Goal: Information Seeking & Learning: Learn about a topic

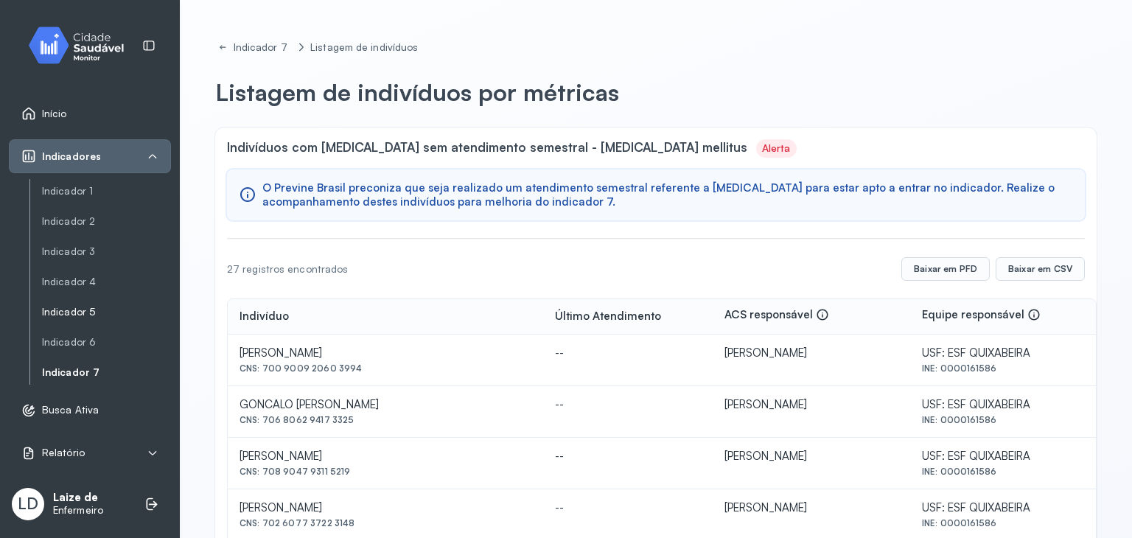
click at [86, 301] on div "Indicador 1 Indicador 2 Indicador 3 Indicador 4 Indicador 5 Indicador 6 Indicad…" at bounding box center [99, 281] width 141 height 205
click at [87, 310] on link "Indicador 5" at bounding box center [106, 312] width 129 height 13
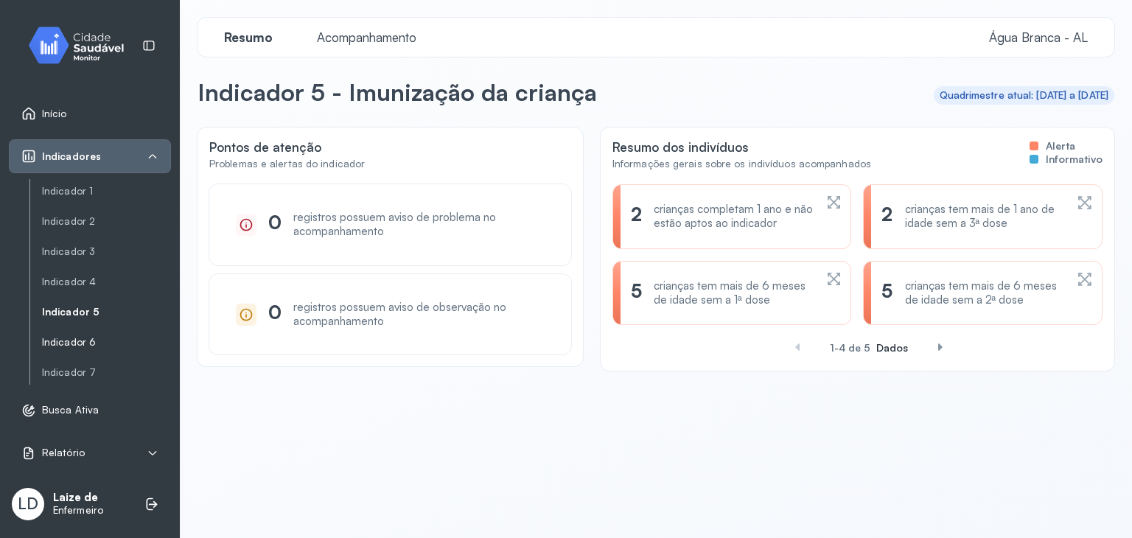
click at [83, 336] on link "Indicador 6" at bounding box center [106, 342] width 129 height 13
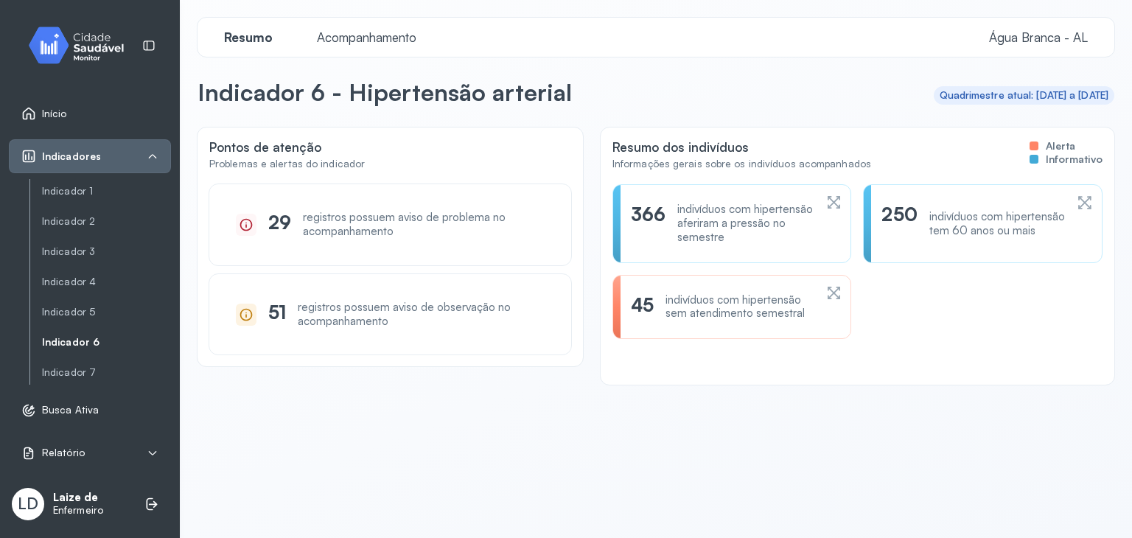
click at [73, 268] on div "Indicador 1 Indicador 2 Indicador 3 Indicador 4 Indicador 5 Indicador 6 Indicad…" at bounding box center [99, 281] width 141 height 205
click at [66, 303] on link "Indicador 4" at bounding box center [106, 312] width 129 height 18
click at [72, 282] on link "Indicador 4" at bounding box center [106, 282] width 129 height 13
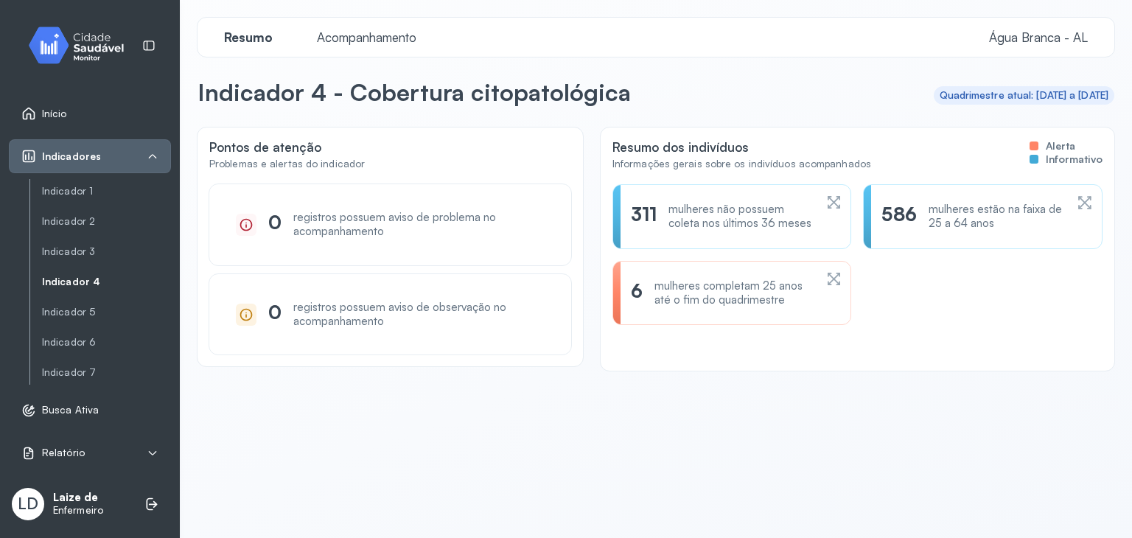
click at [694, 225] on div "mulheres não possuem coleta nos últimos 36 meses" at bounding box center [740, 217] width 145 height 28
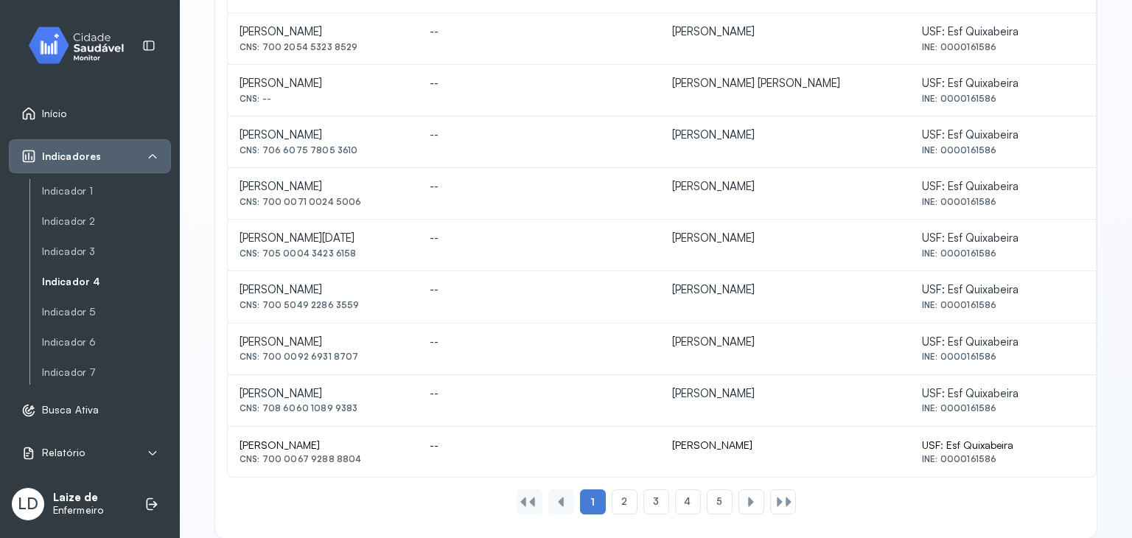
scroll to position [654, 0]
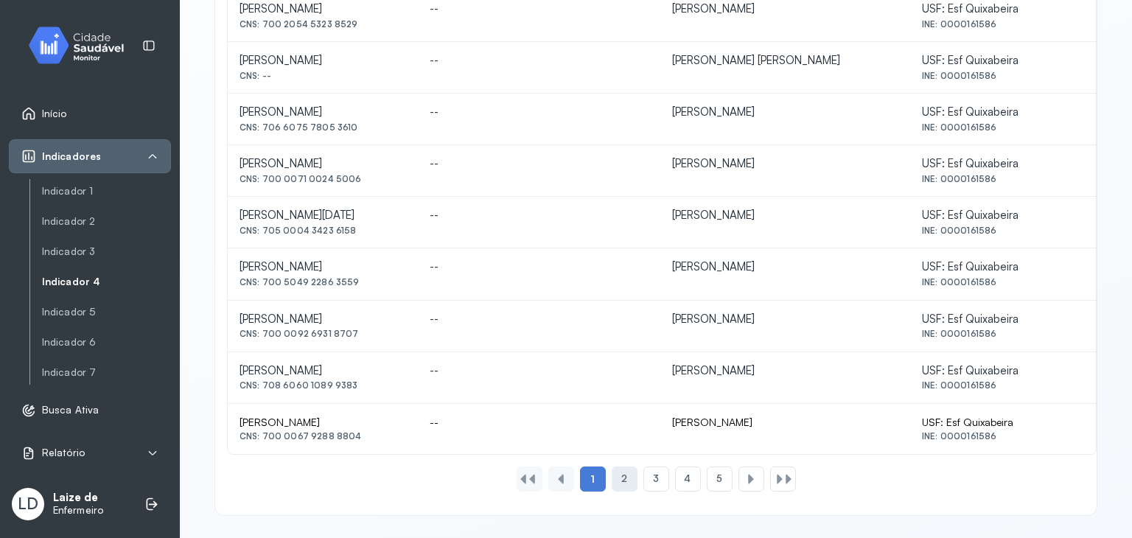
click at [643, 469] on div "2" at bounding box center [656, 478] width 26 height 25
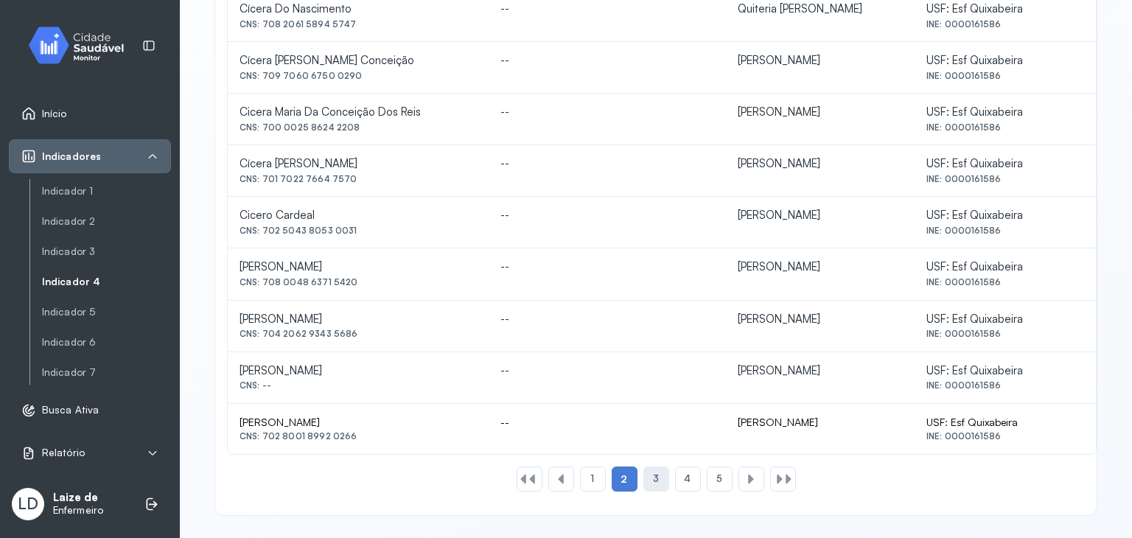
click at [675, 467] on div "3" at bounding box center [688, 478] width 26 height 25
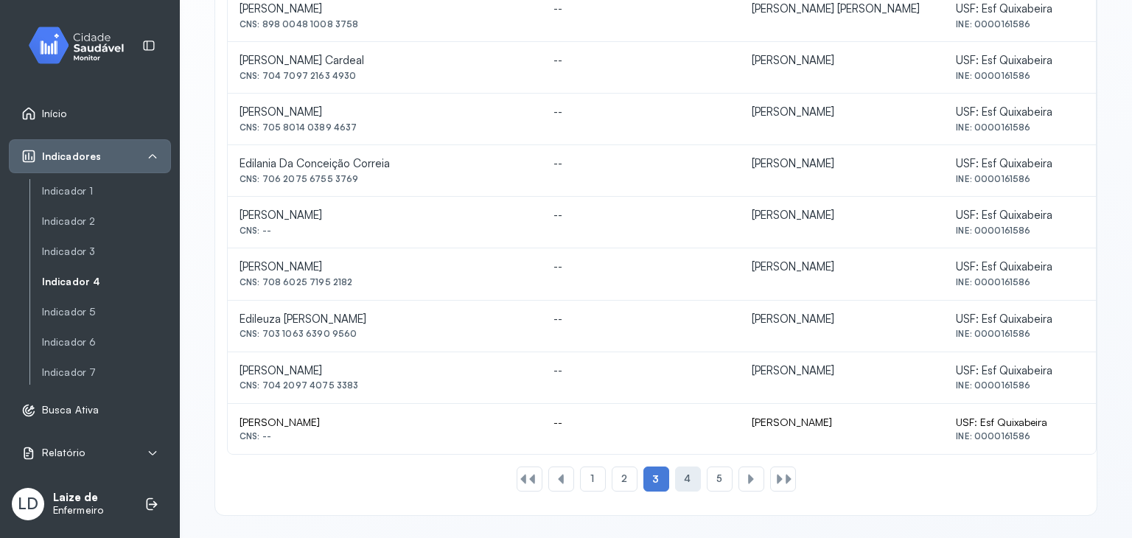
click at [684, 474] on span "4" at bounding box center [687, 478] width 7 height 13
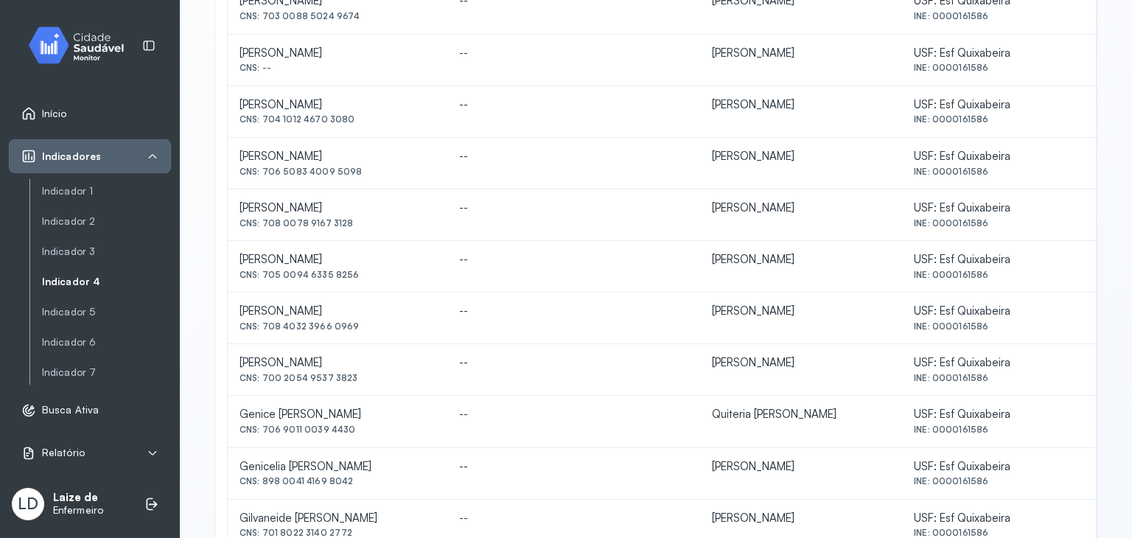
scroll to position [360, 0]
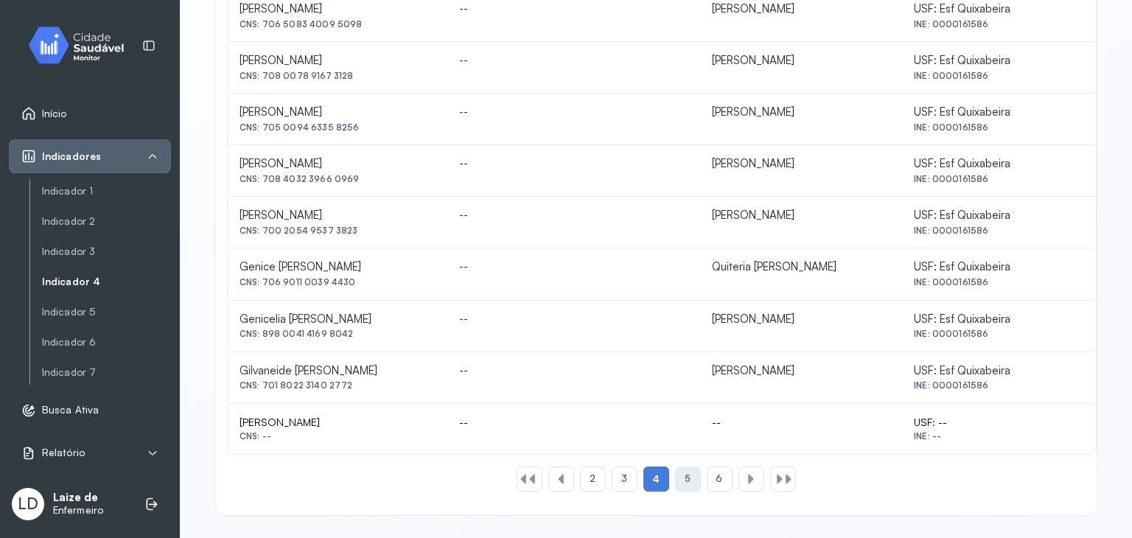
click at [707, 472] on div "5" at bounding box center [720, 478] width 26 height 25
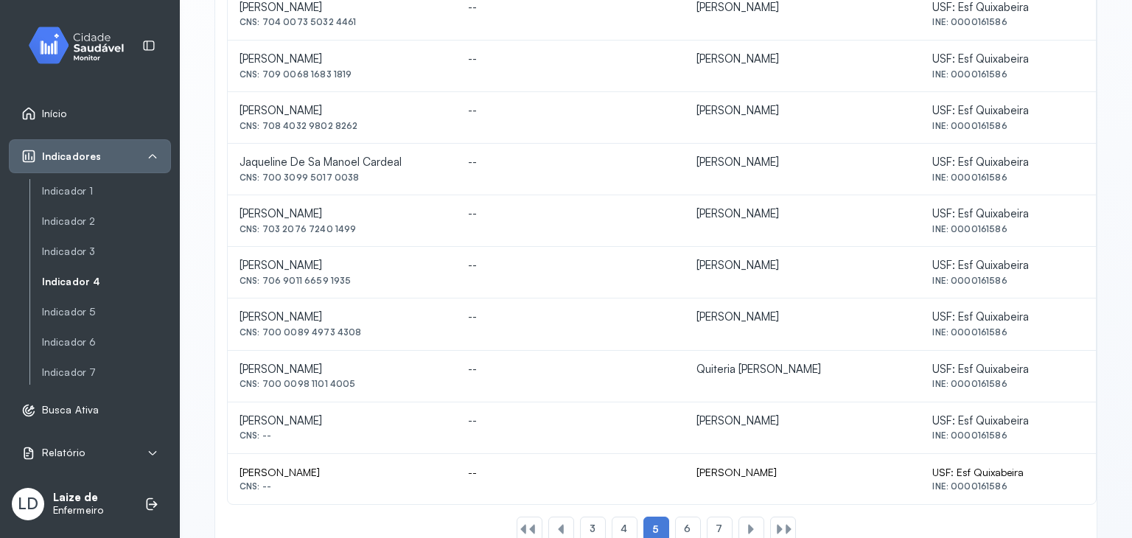
scroll to position [654, 0]
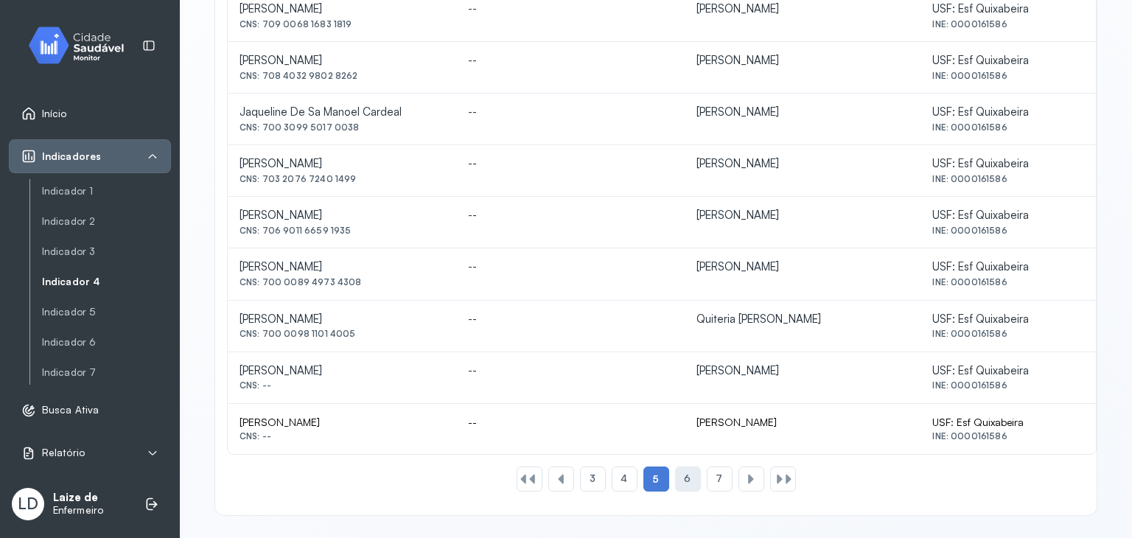
click at [707, 473] on div "6" at bounding box center [720, 478] width 26 height 25
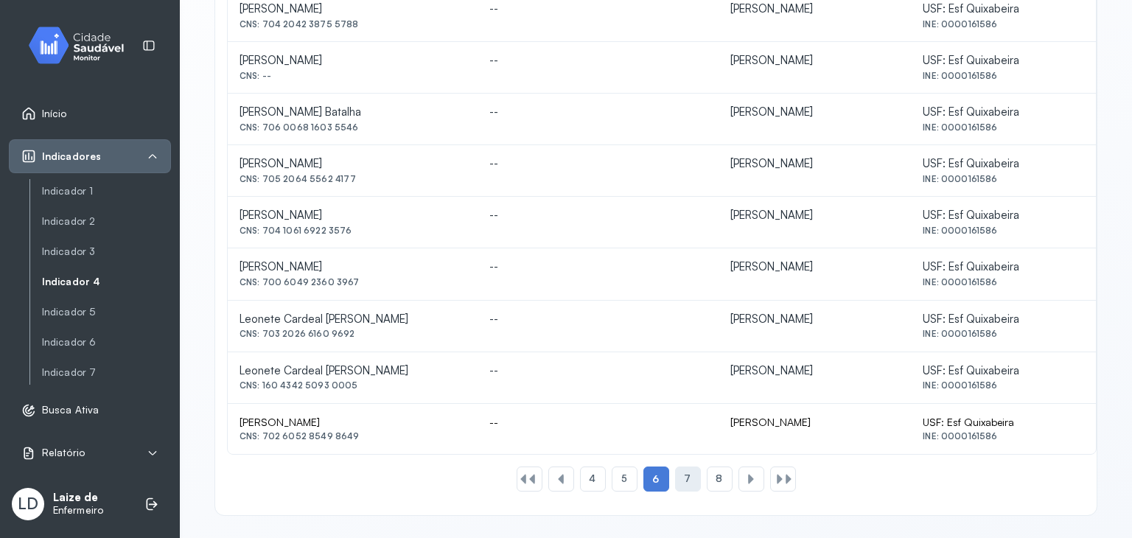
click at [707, 481] on div "7" at bounding box center [720, 478] width 26 height 25
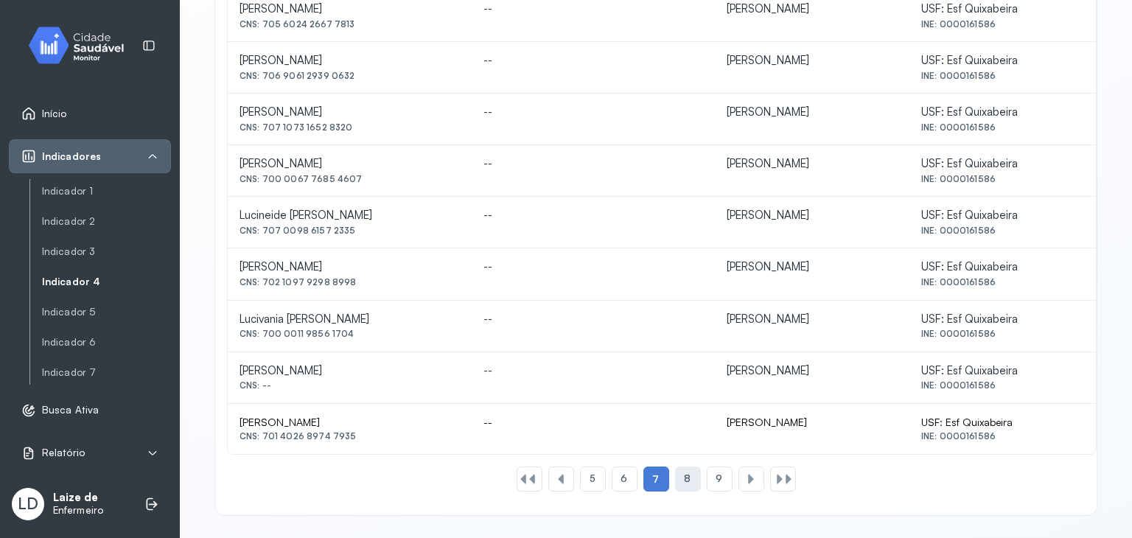
click at [707, 472] on div "8" at bounding box center [720, 478] width 26 height 25
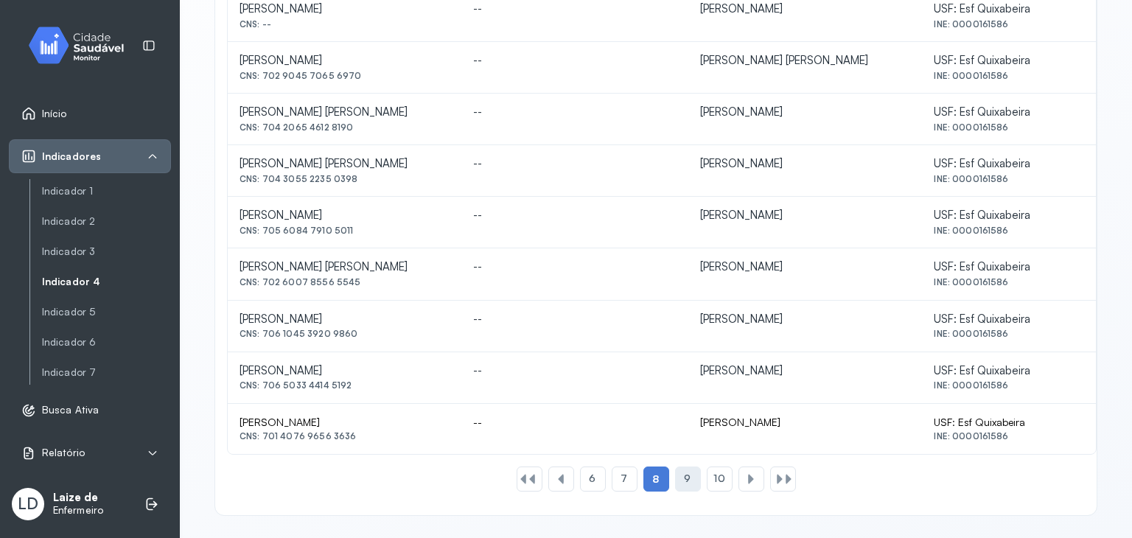
click at [707, 480] on div "9" at bounding box center [720, 478] width 26 height 25
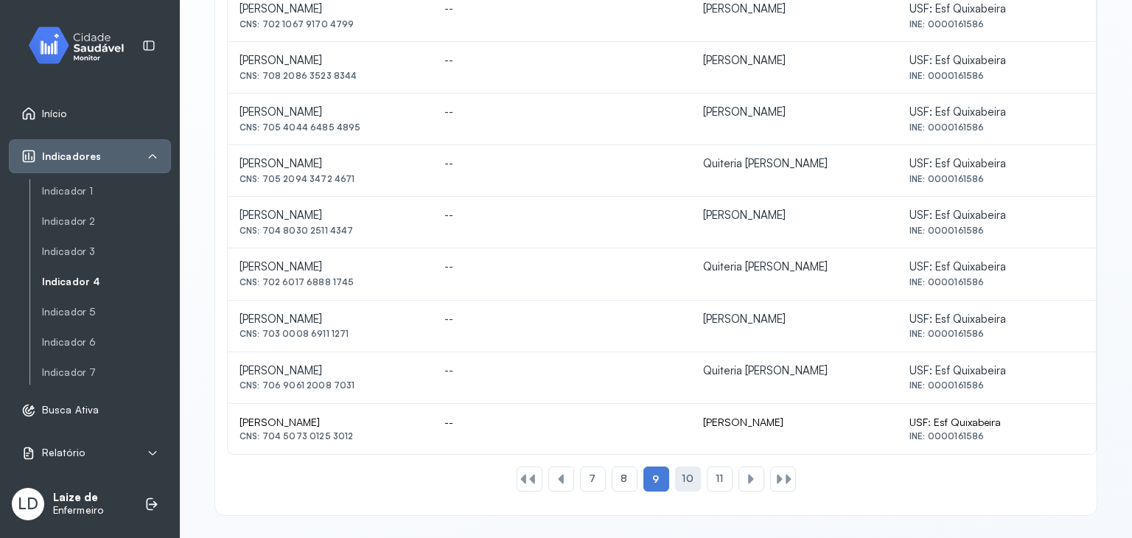
click at [682, 473] on span "10" at bounding box center [687, 478] width 11 height 13
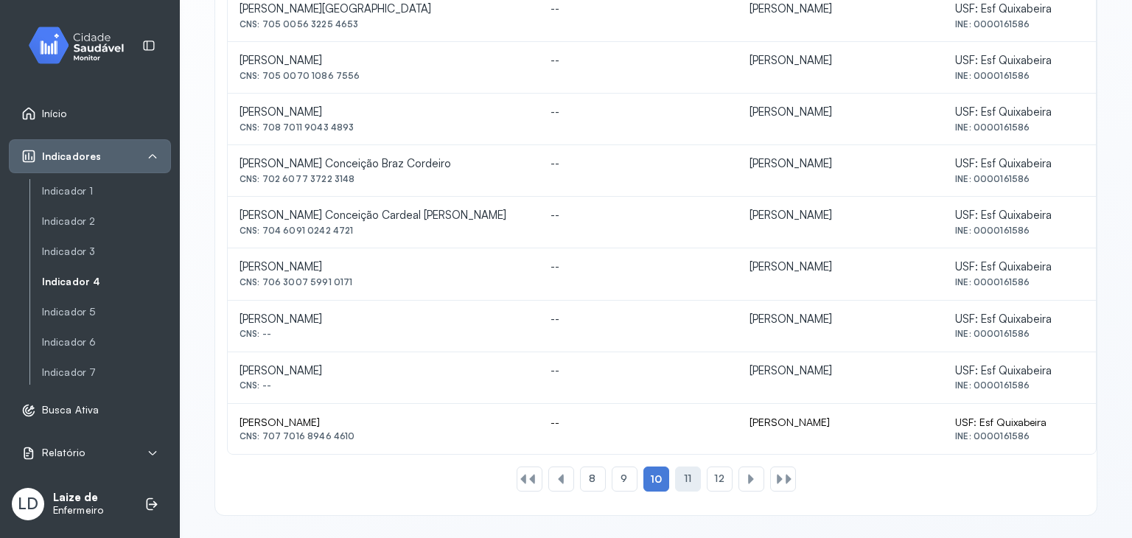
click at [707, 470] on div "11" at bounding box center [720, 478] width 26 height 25
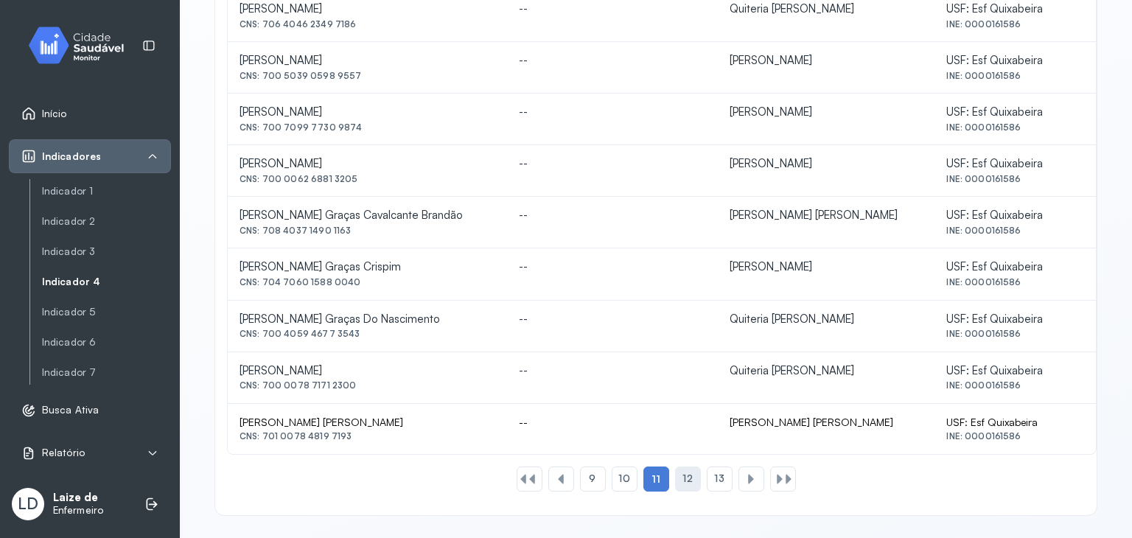
click at [707, 466] on div "12" at bounding box center [720, 478] width 26 height 25
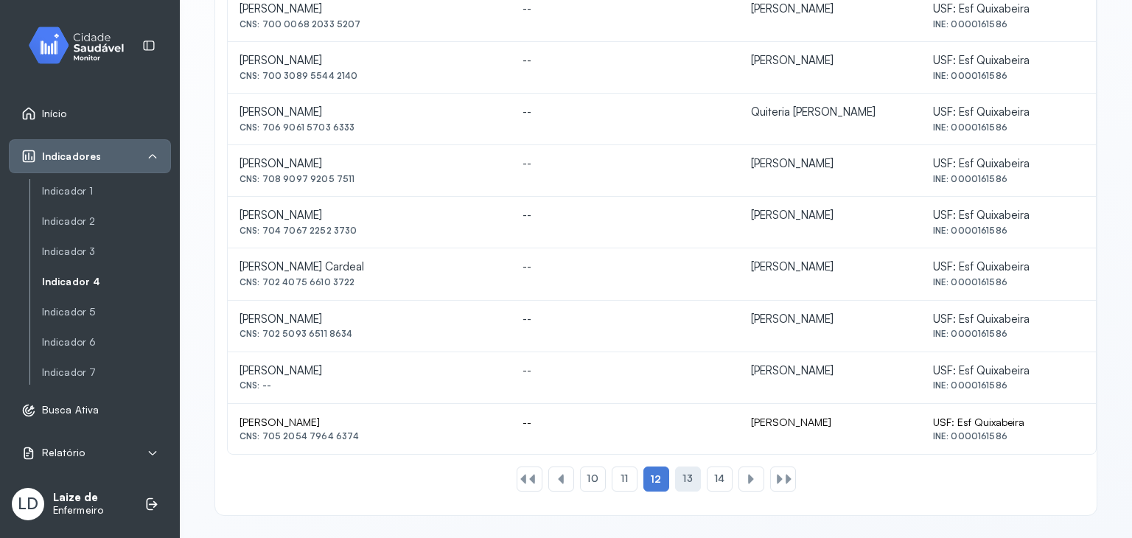
click at [707, 476] on div "13" at bounding box center [720, 478] width 26 height 25
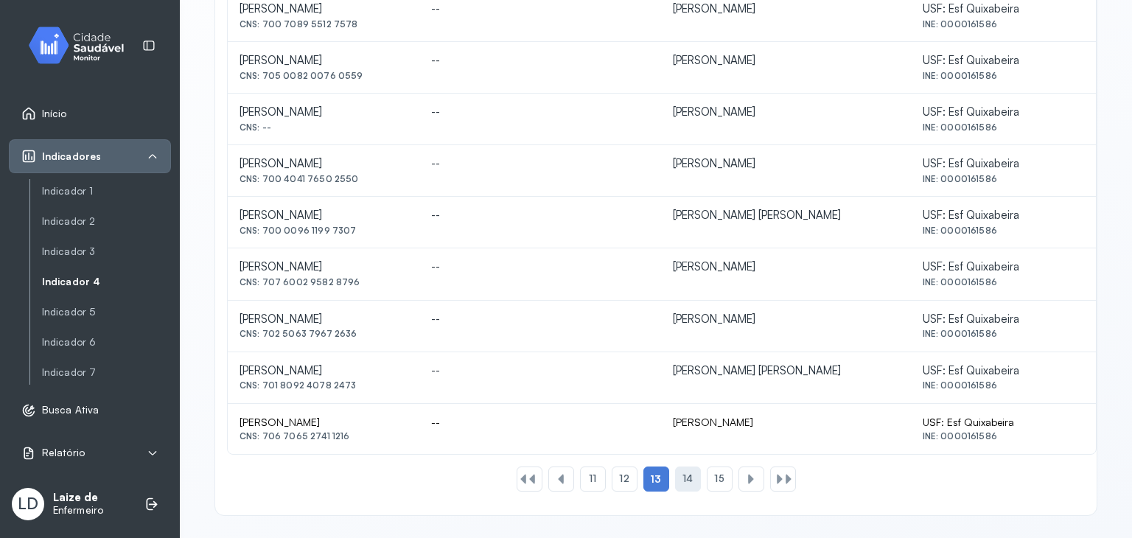
click at [707, 469] on div "14" at bounding box center [720, 478] width 26 height 25
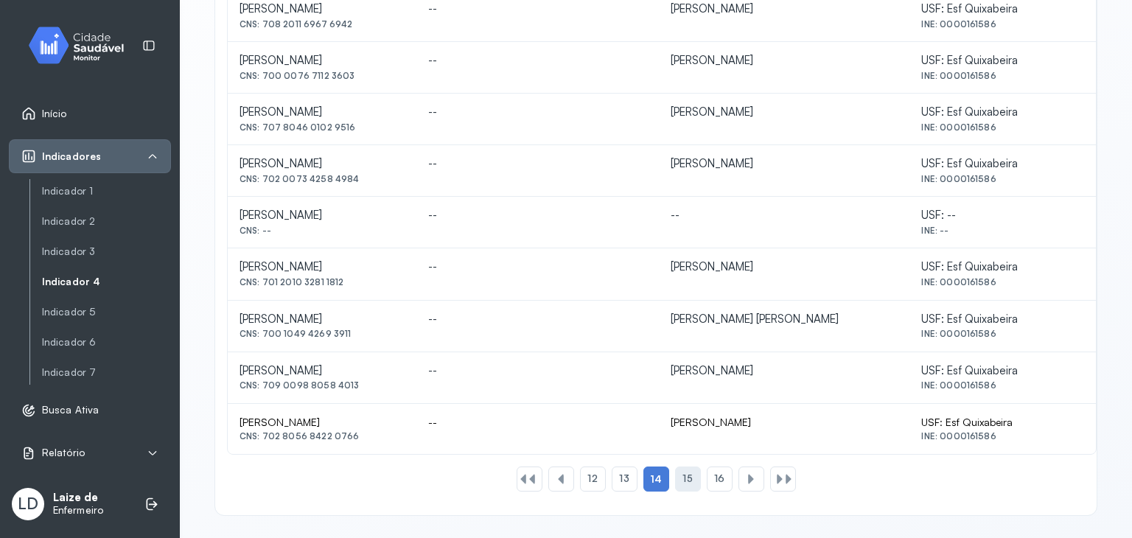
click at [685, 478] on span "15" at bounding box center [687, 478] width 10 height 13
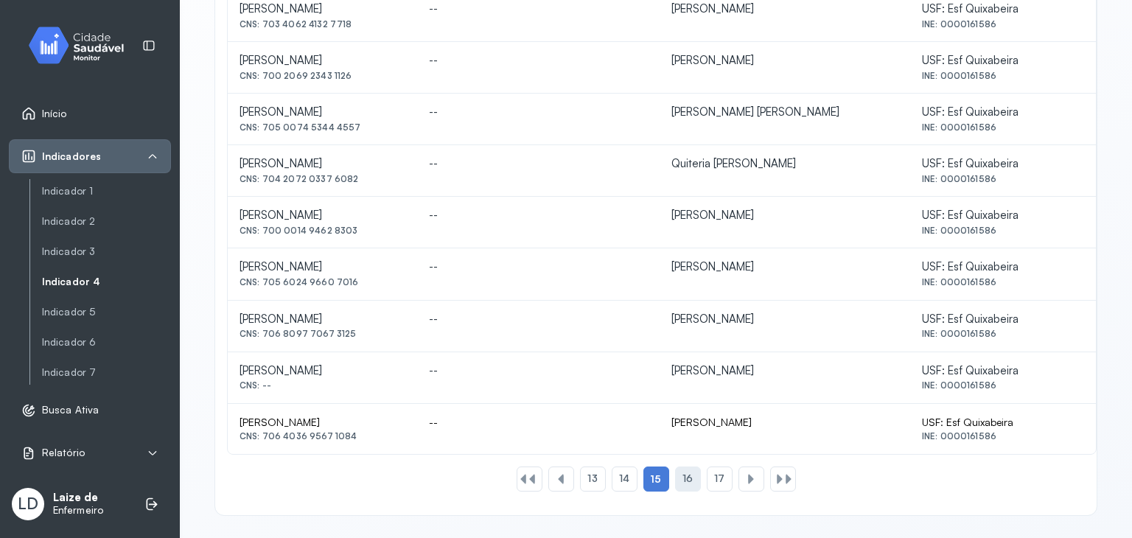
click at [707, 473] on div "16" at bounding box center [720, 478] width 26 height 25
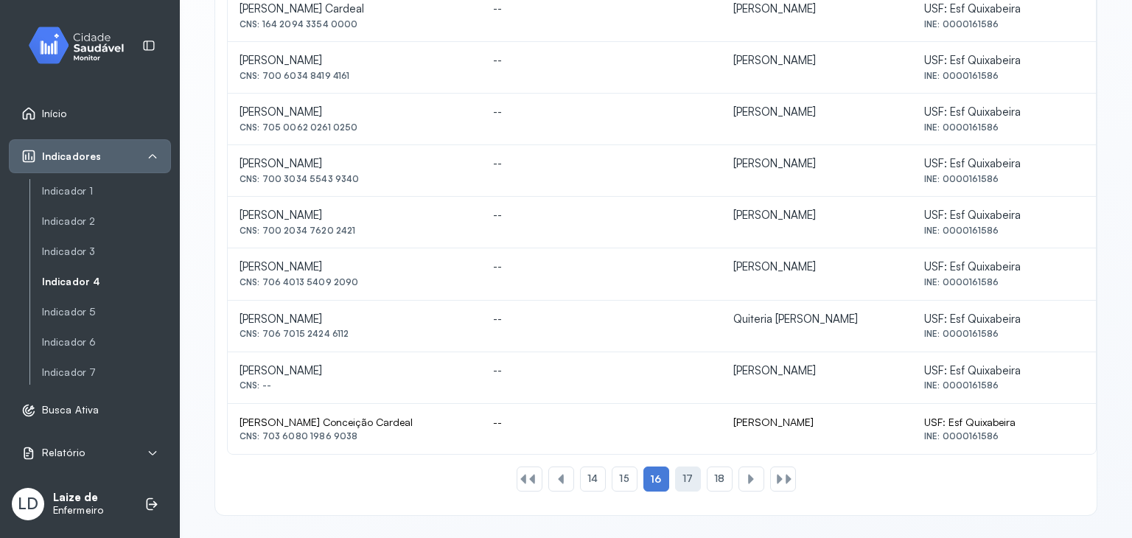
click at [707, 478] on div "17" at bounding box center [720, 478] width 26 height 25
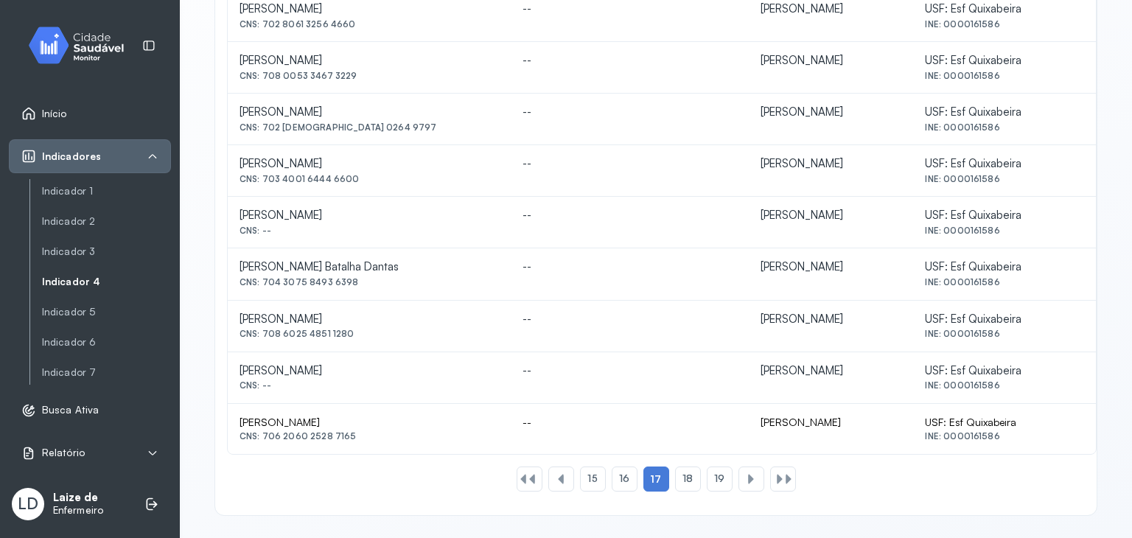
click at [682, 475] on span "18" at bounding box center [687, 478] width 10 height 13
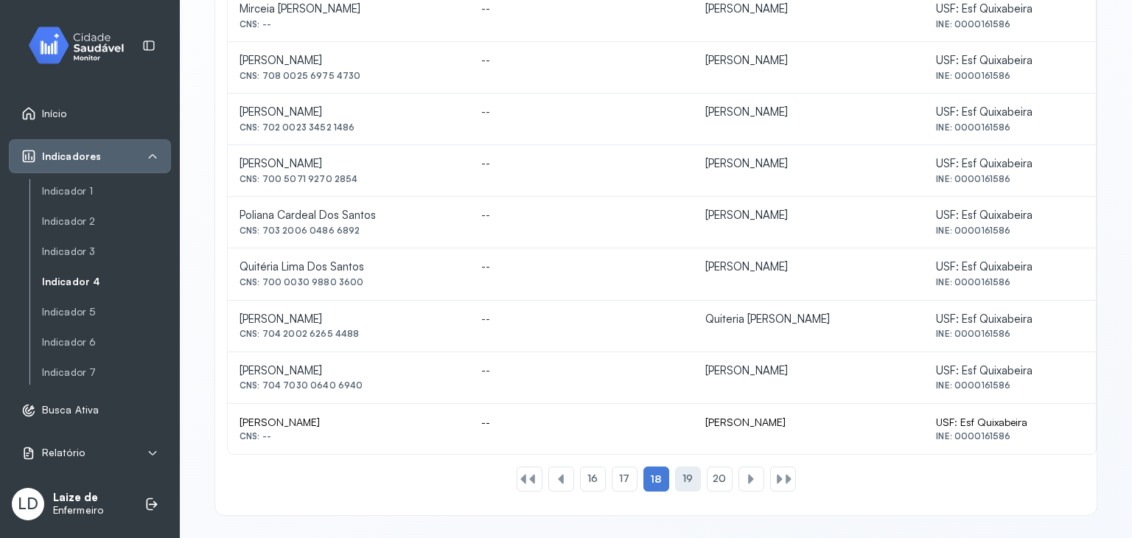
click at [682, 473] on span "19" at bounding box center [687, 478] width 10 height 13
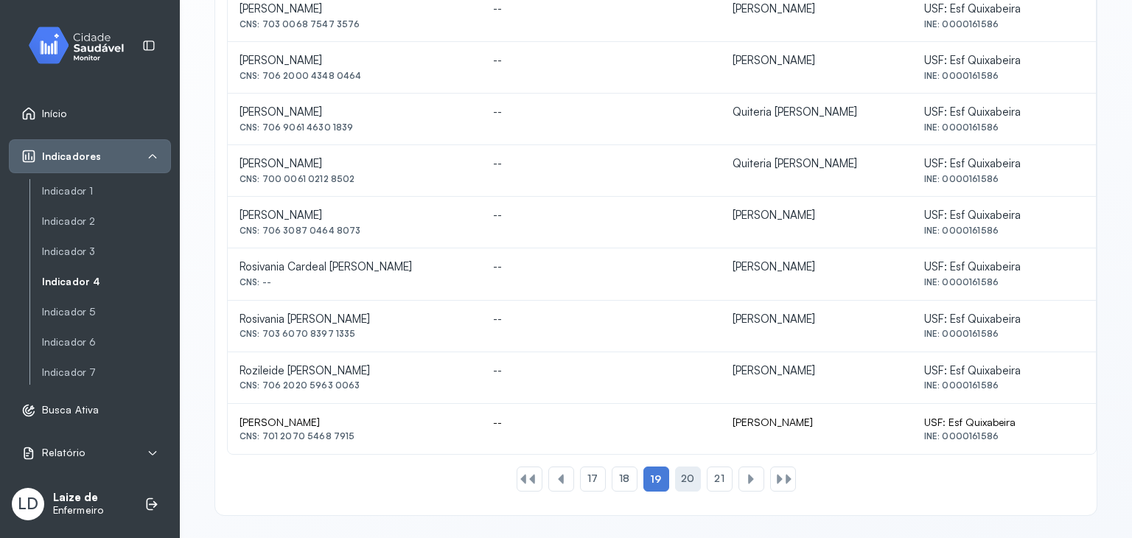
click at [681, 475] on span "20" at bounding box center [687, 478] width 13 height 13
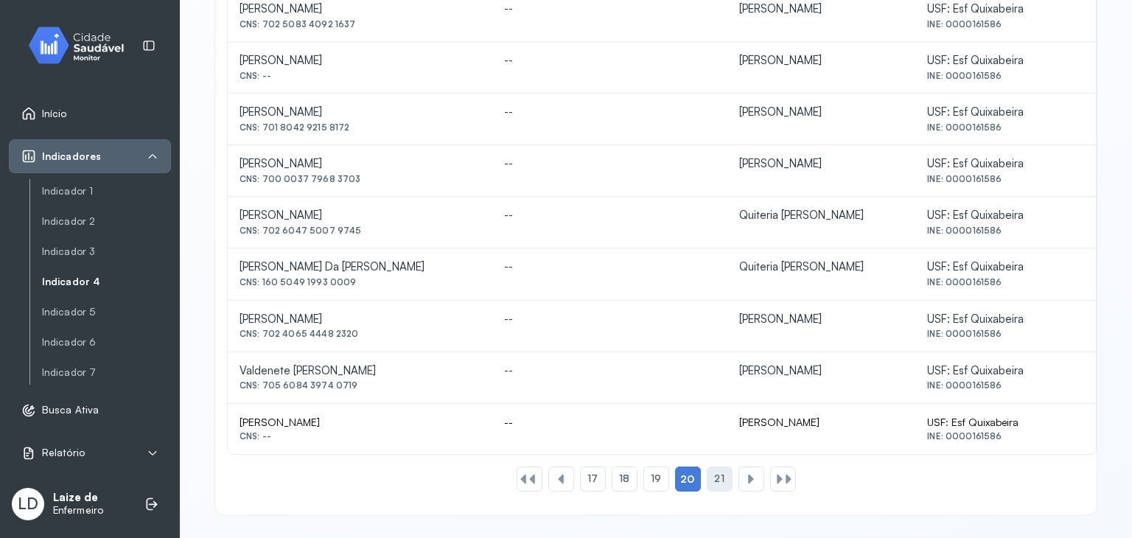
click at [738, 482] on div "21" at bounding box center [751, 478] width 26 height 25
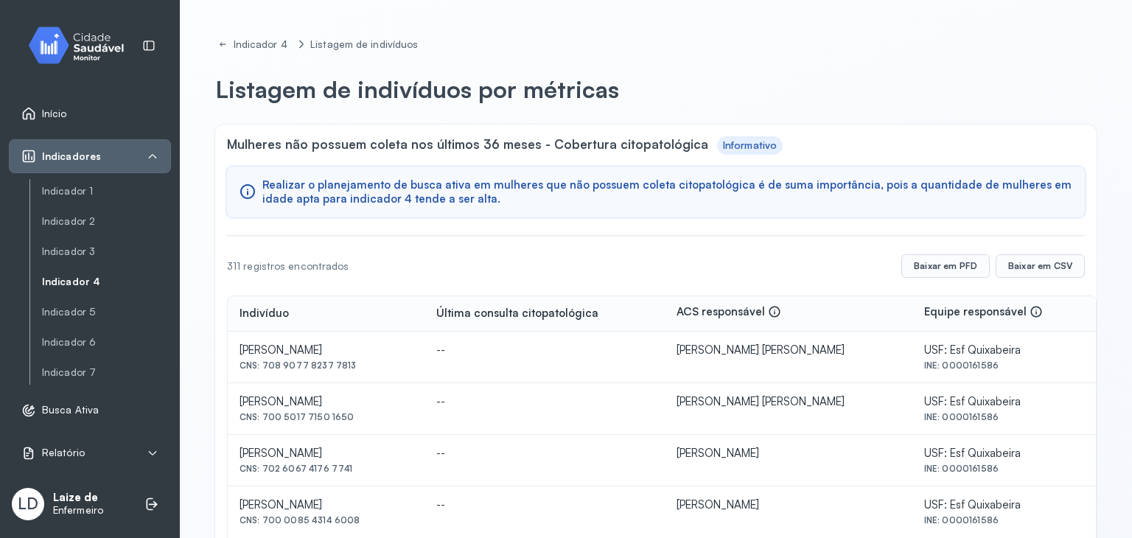
scroll to position [0, 0]
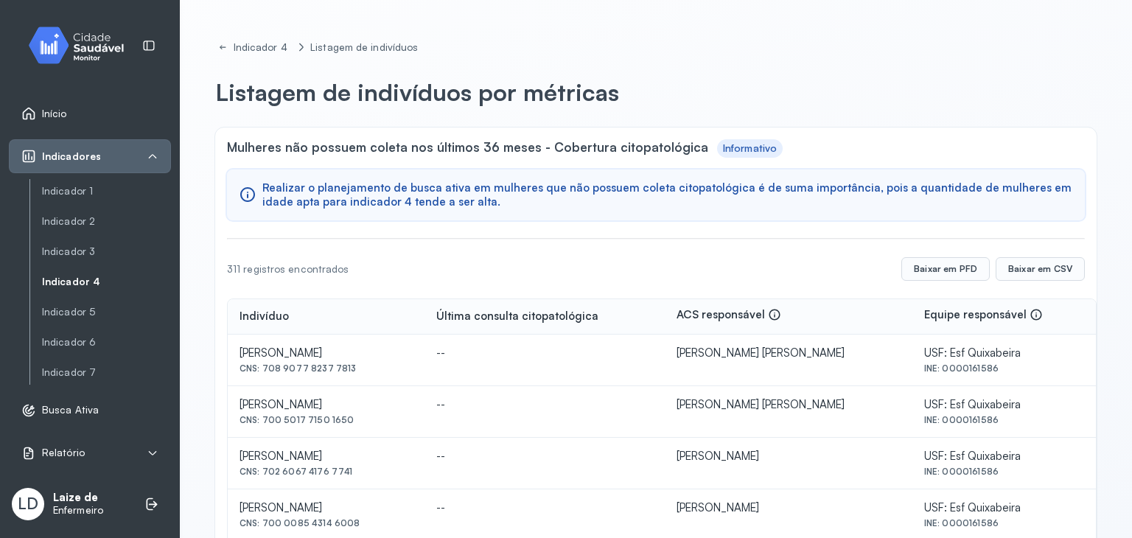
click at [94, 287] on link "Indicador 4" at bounding box center [106, 282] width 129 height 13
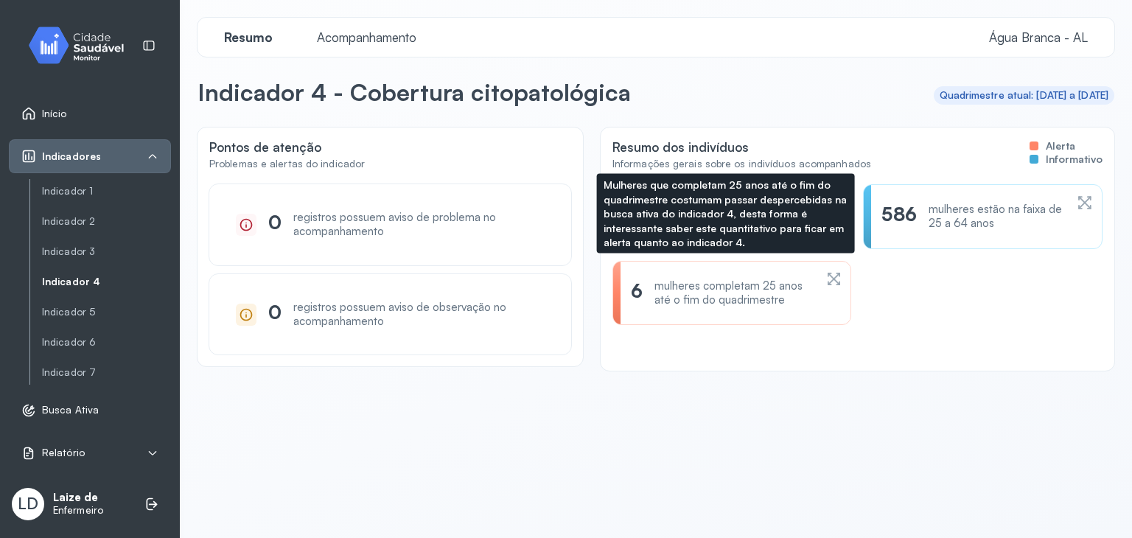
click at [699, 275] on div "6 mulheres completam 25 anos até o fim do quadrimestre" at bounding box center [731, 293] width 239 height 65
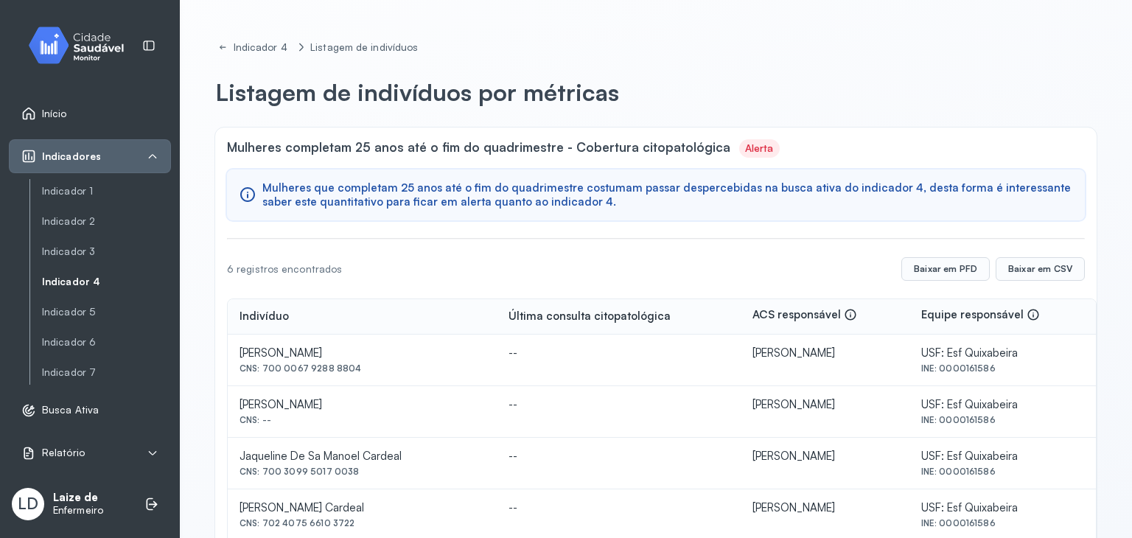
click at [80, 279] on link "Indicador 4" at bounding box center [106, 282] width 129 height 13
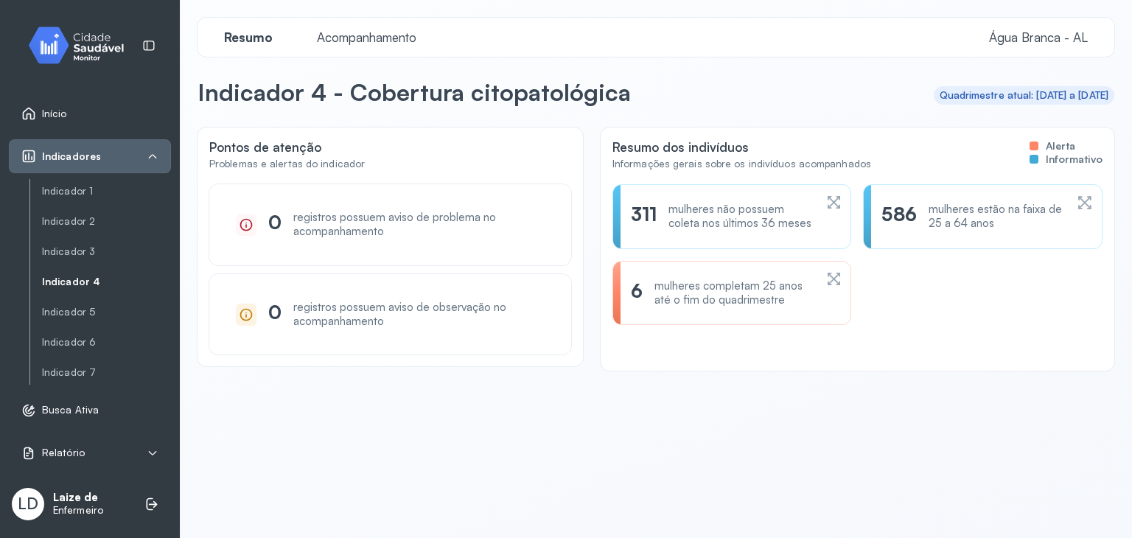
click at [62, 351] on div "Indicador 1 Indicador 2 Indicador 3 Indicador 4 Indicador 5 Indicador 6 Indicad…" at bounding box center [99, 281] width 141 height 205
click at [62, 346] on link "Indicador 6" at bounding box center [106, 342] width 129 height 13
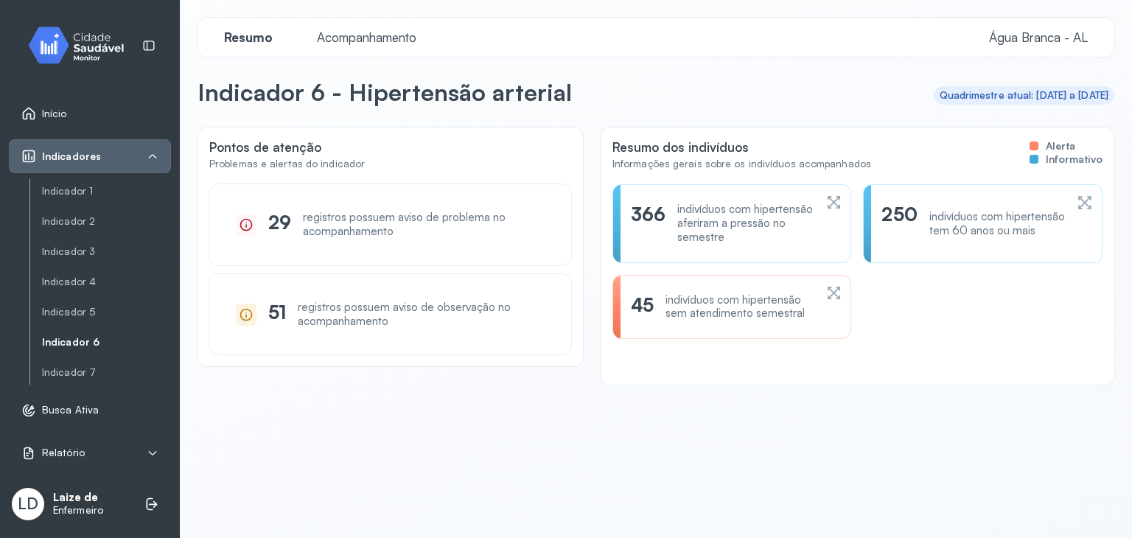
click at [753, 324] on div "45 indivíduos com hipertensão sem atendimento semestral" at bounding box center [731, 307] width 239 height 65
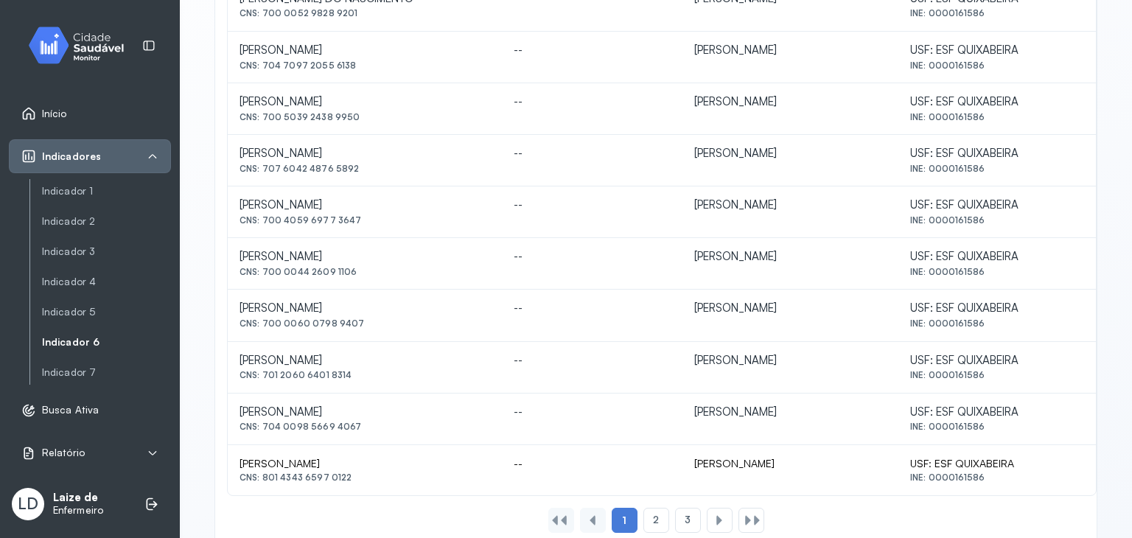
scroll to position [654, 0]
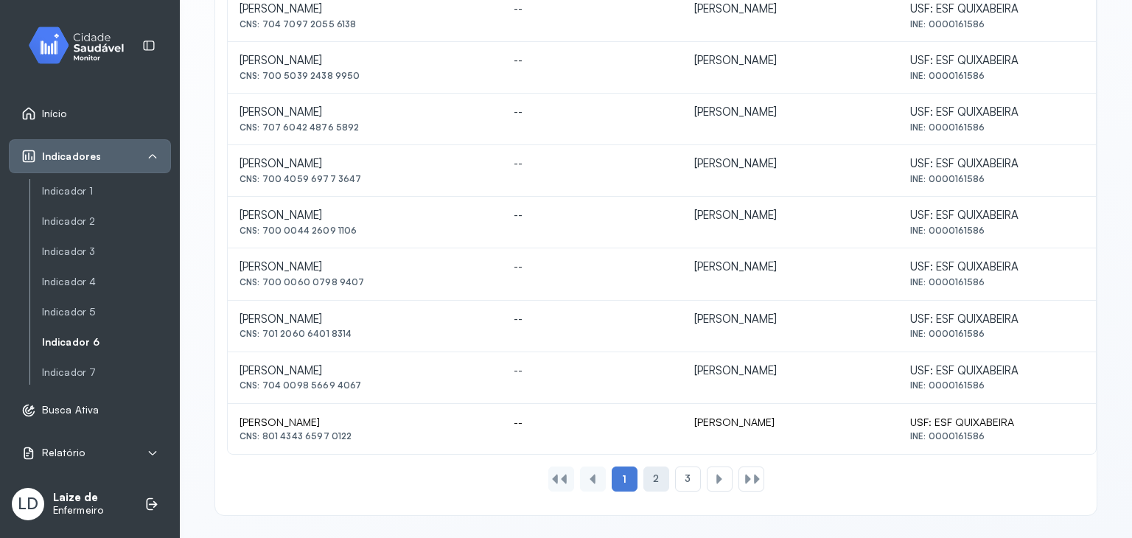
click at [653, 480] on span "2" at bounding box center [656, 478] width 6 height 13
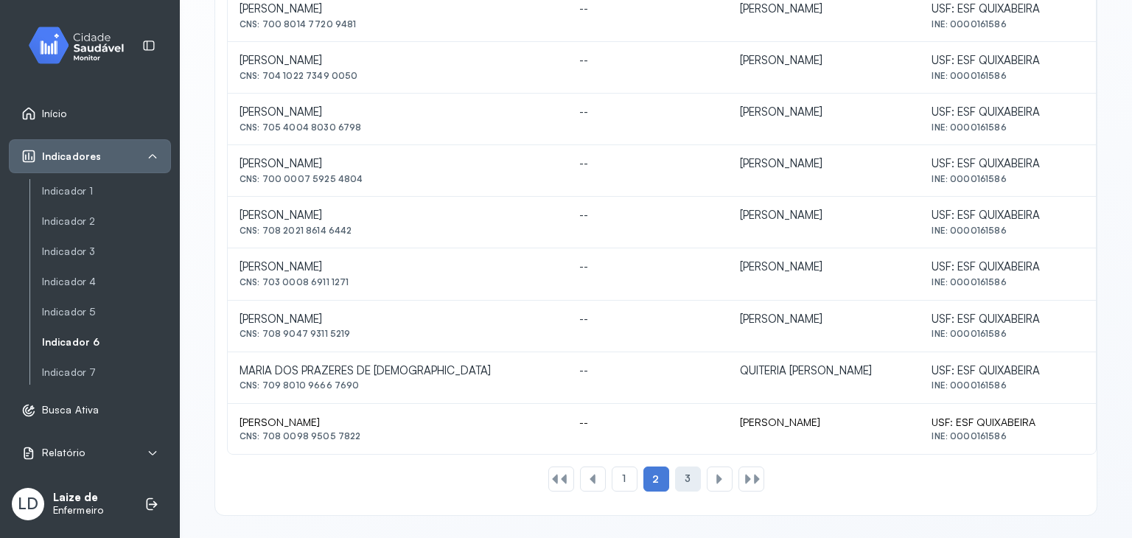
click at [685, 472] on span "3" at bounding box center [688, 478] width 6 height 13
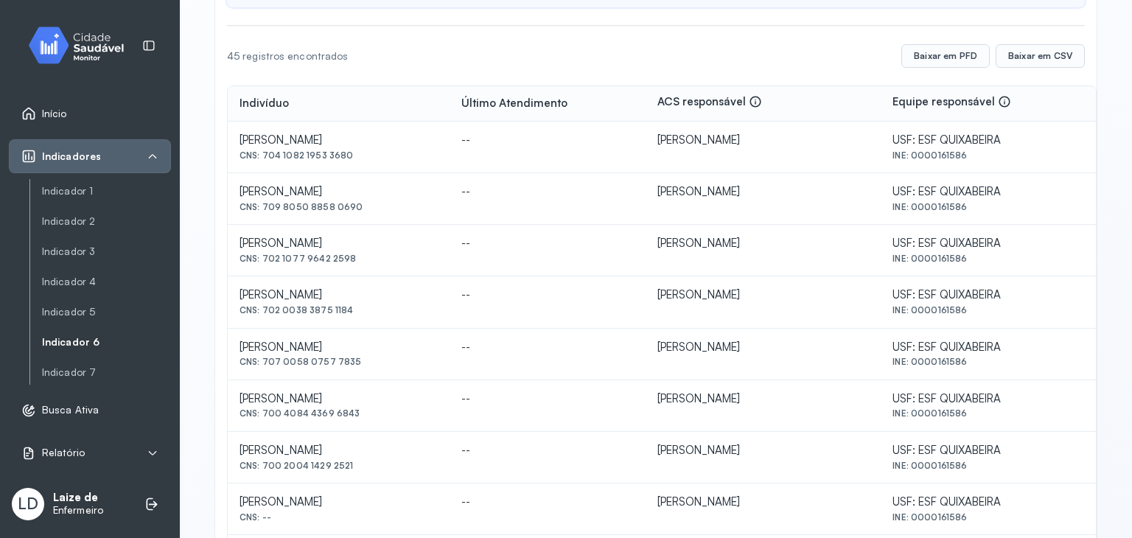
scroll to position [212, 0]
click at [62, 375] on link "Indicador 7" at bounding box center [106, 372] width 129 height 13
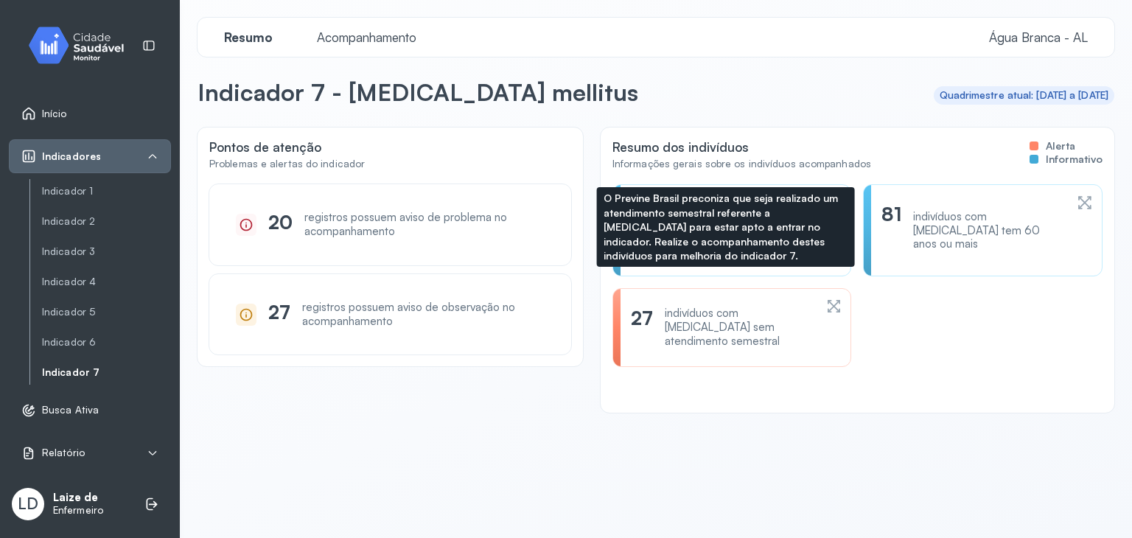
click at [725, 307] on div "indivíduos com [MEDICAL_DATA] sem atendimento semestral" at bounding box center [740, 327] width 150 height 41
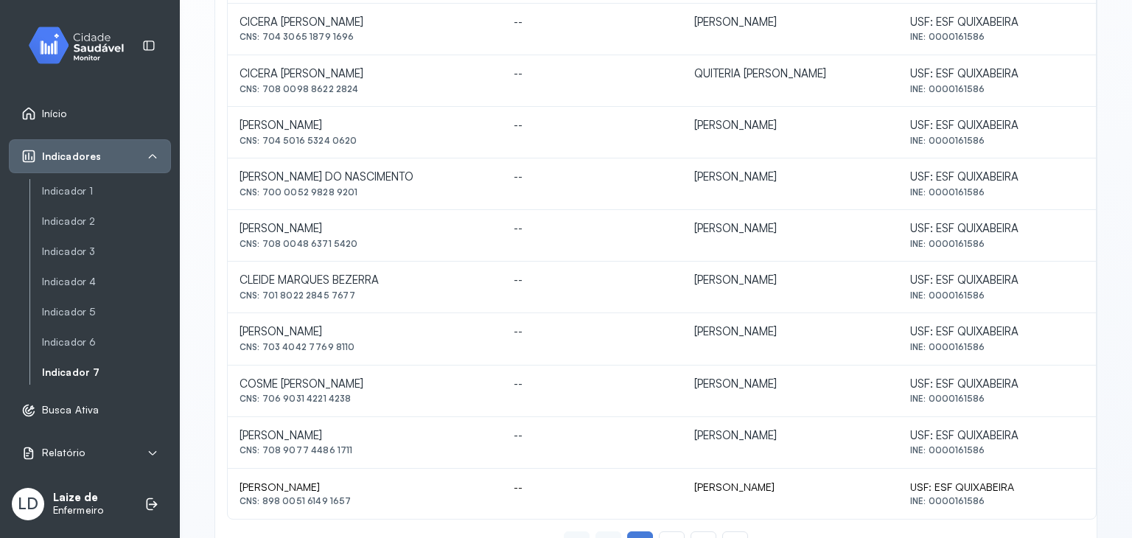
scroll to position [654, 0]
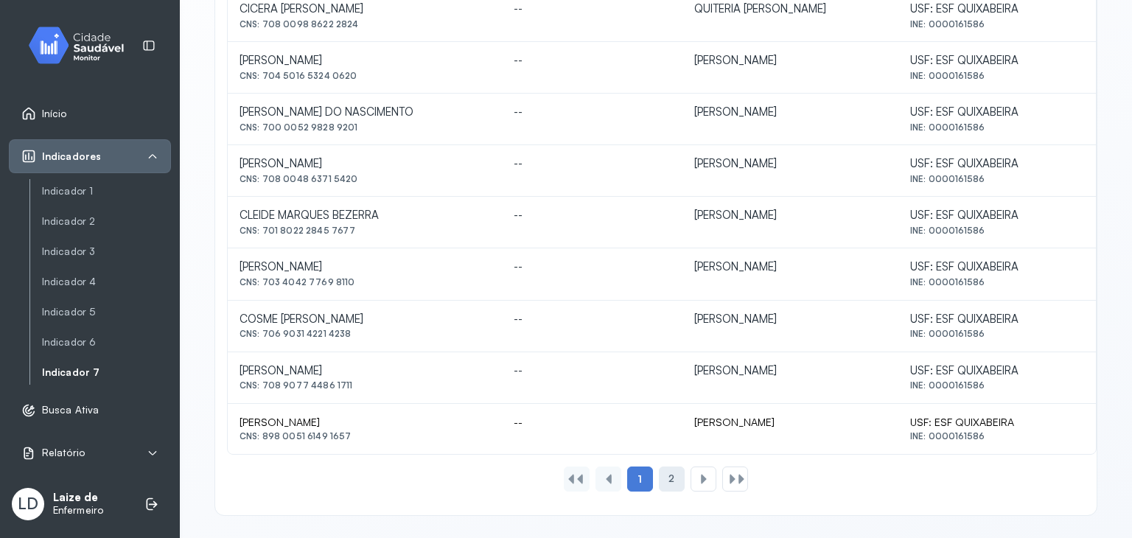
click at [668, 478] on span "2" at bounding box center [671, 478] width 6 height 13
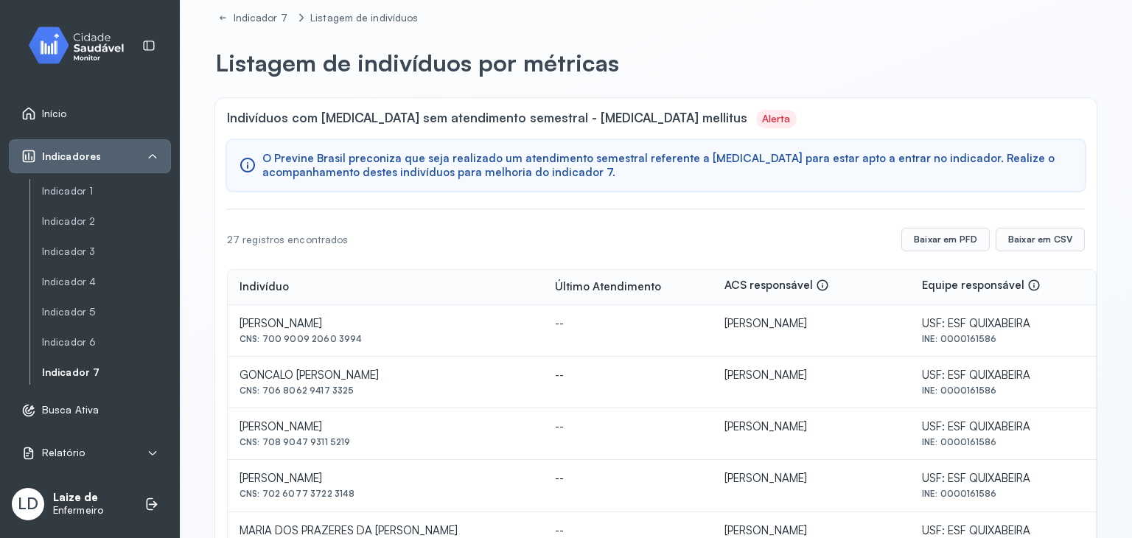
scroll to position [0, 0]
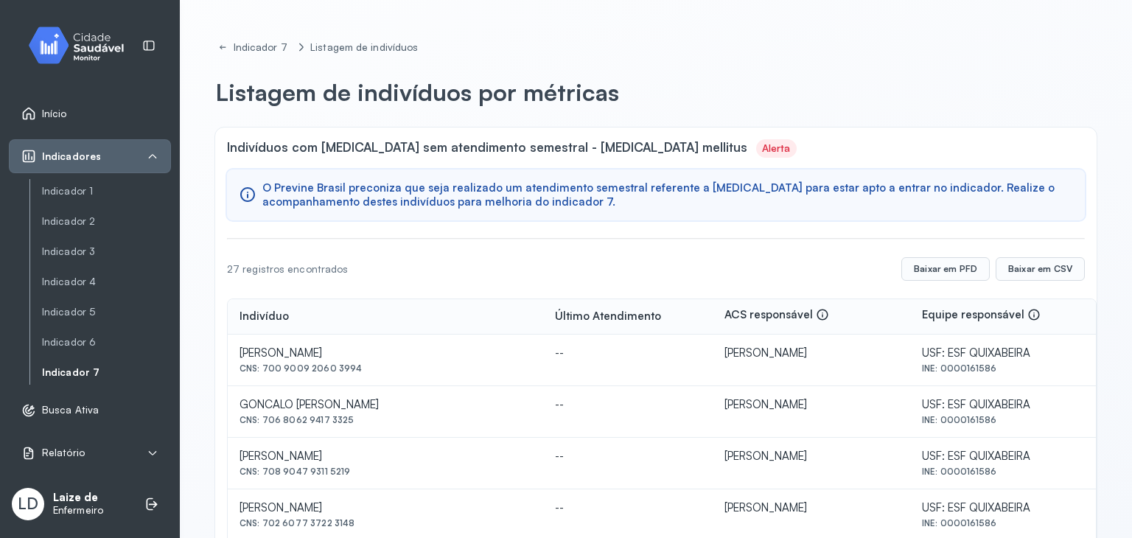
click at [87, 157] on span "Indicadores" at bounding box center [71, 156] width 59 height 13
click at [92, 185] on link "Indicador 1" at bounding box center [106, 191] width 129 height 13
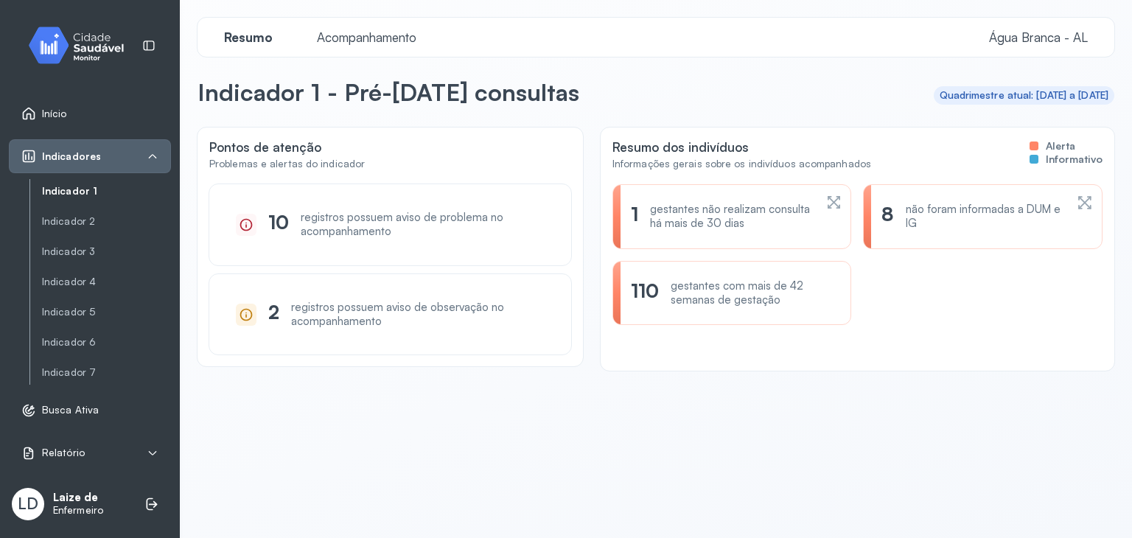
click at [704, 219] on div "gestantes não realizam consulta há mais de 30 dias" at bounding box center [732, 217] width 164 height 28
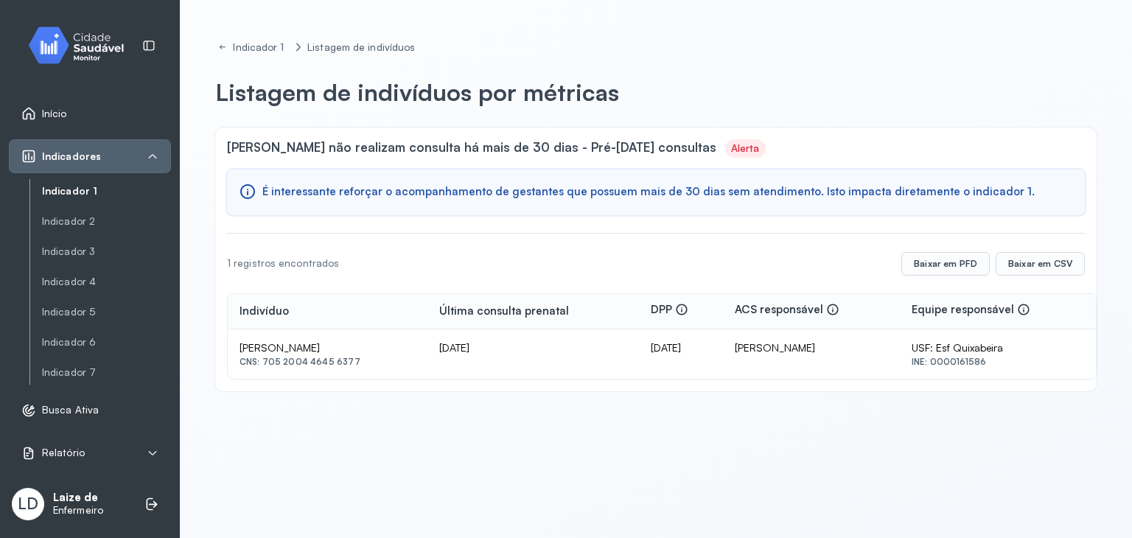
click at [64, 203] on div "Indicador 1 Indicador 2 Indicador 3 Indicador 4 Indicador 5 Indicador 6 Indicad…" at bounding box center [99, 281] width 141 height 205
click at [59, 195] on link "Indicador 1" at bounding box center [106, 191] width 129 height 13
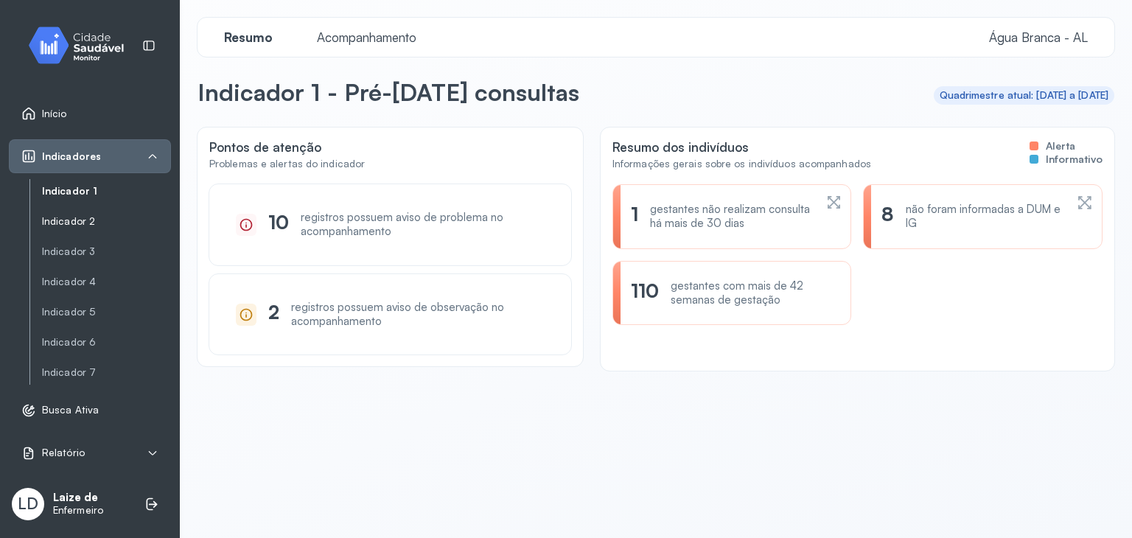
click at [73, 242] on link "Indicador 2" at bounding box center [106, 251] width 129 height 18
click at [83, 228] on link "Indicador 2" at bounding box center [106, 221] width 129 height 18
click at [49, 223] on link "Indicador 2" at bounding box center [106, 221] width 129 height 13
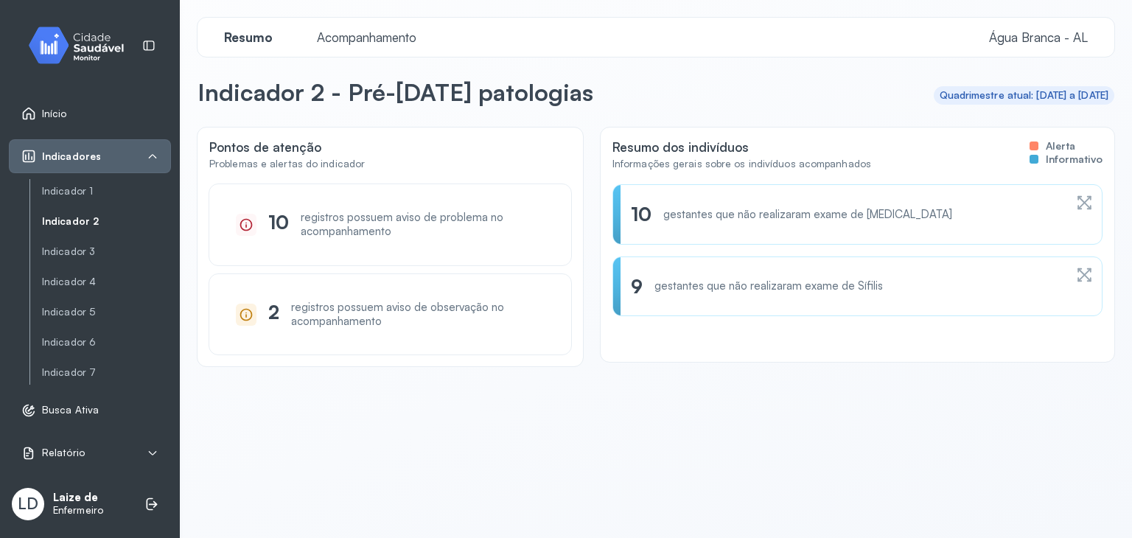
click at [825, 211] on div "gestantes que não realizaram exame de [MEDICAL_DATA]" at bounding box center [807, 215] width 289 height 14
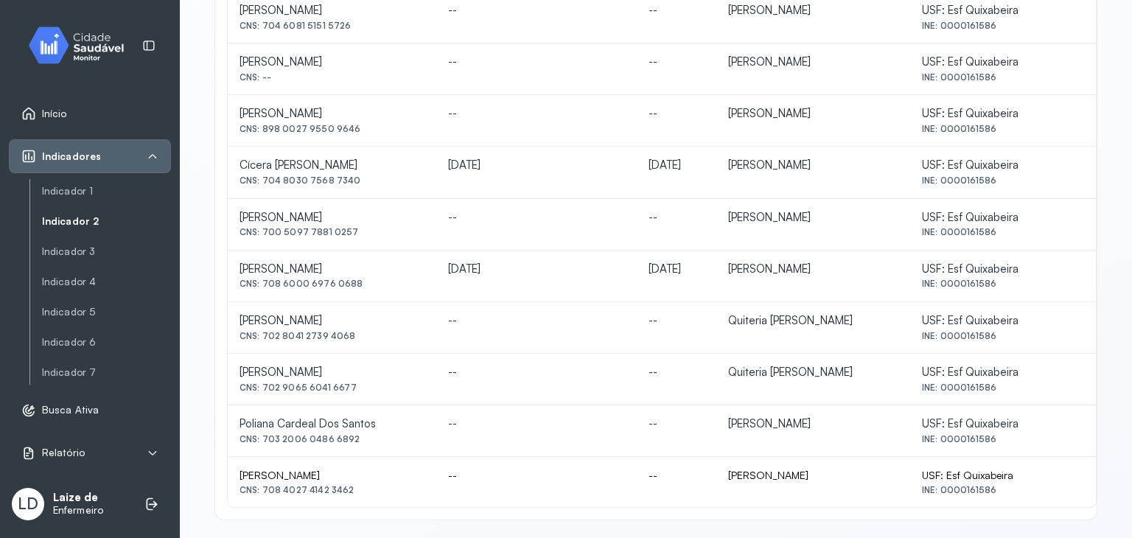
scroll to position [269, 0]
